Goal: Find specific page/section: Find specific page/section

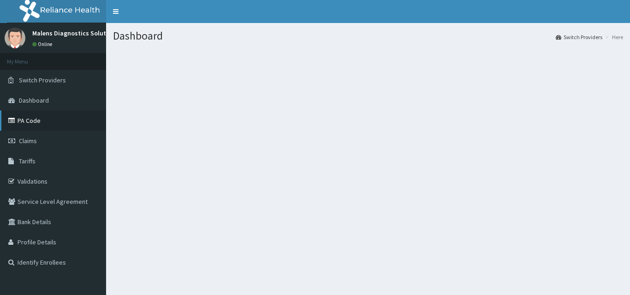
click at [26, 119] on link "PA Code" at bounding box center [53, 121] width 106 height 20
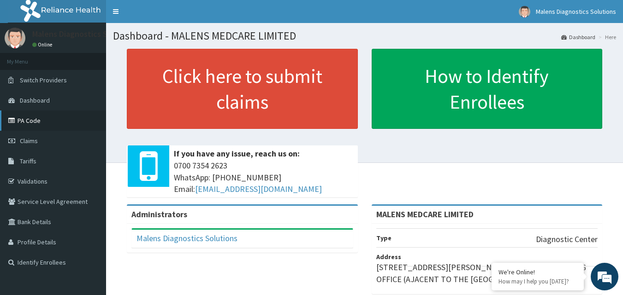
click at [30, 123] on link "PA Code" at bounding box center [53, 121] width 106 height 20
